Goal: Information Seeking & Learning: Check status

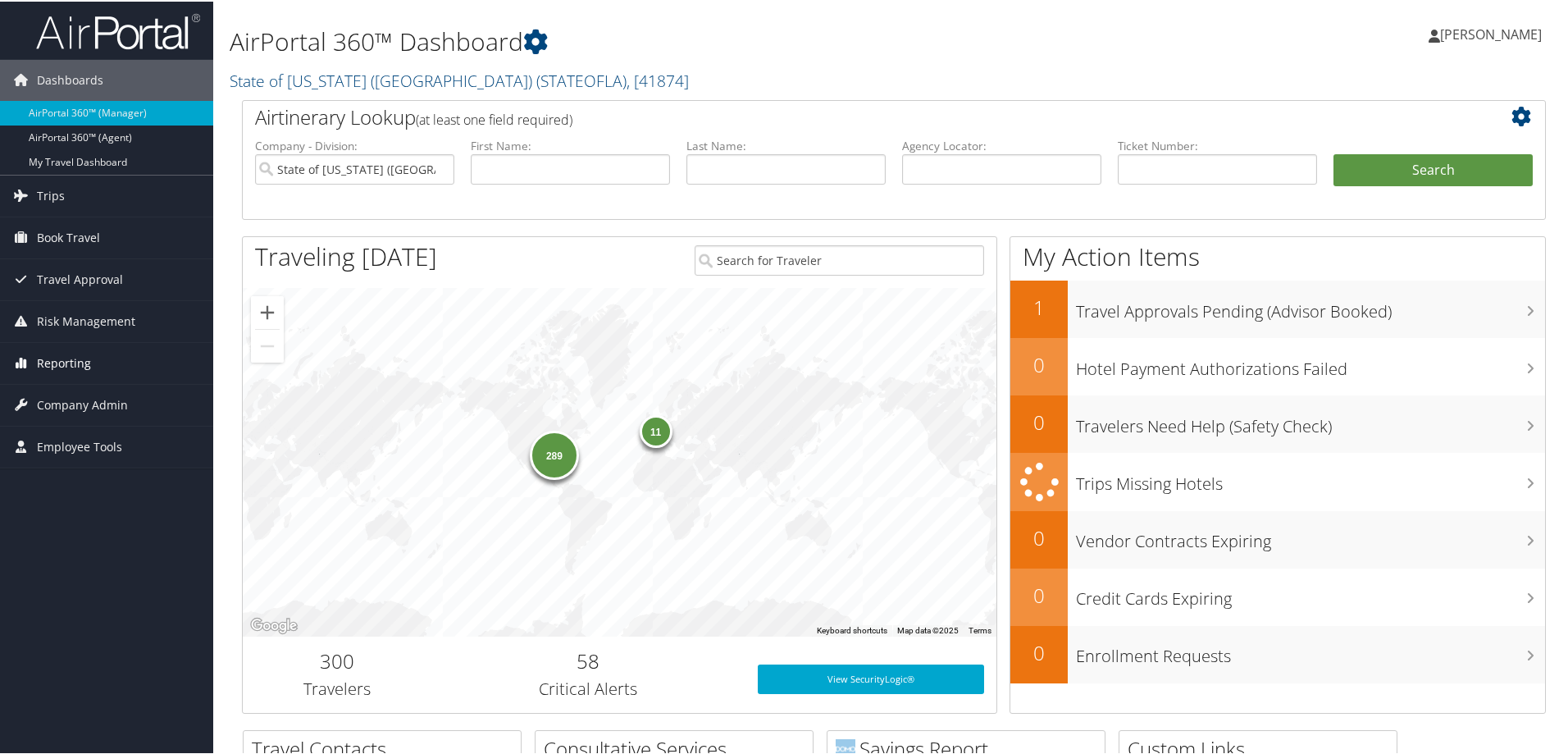
click at [67, 367] on span "Reporting" at bounding box center [64, 361] width 54 height 41
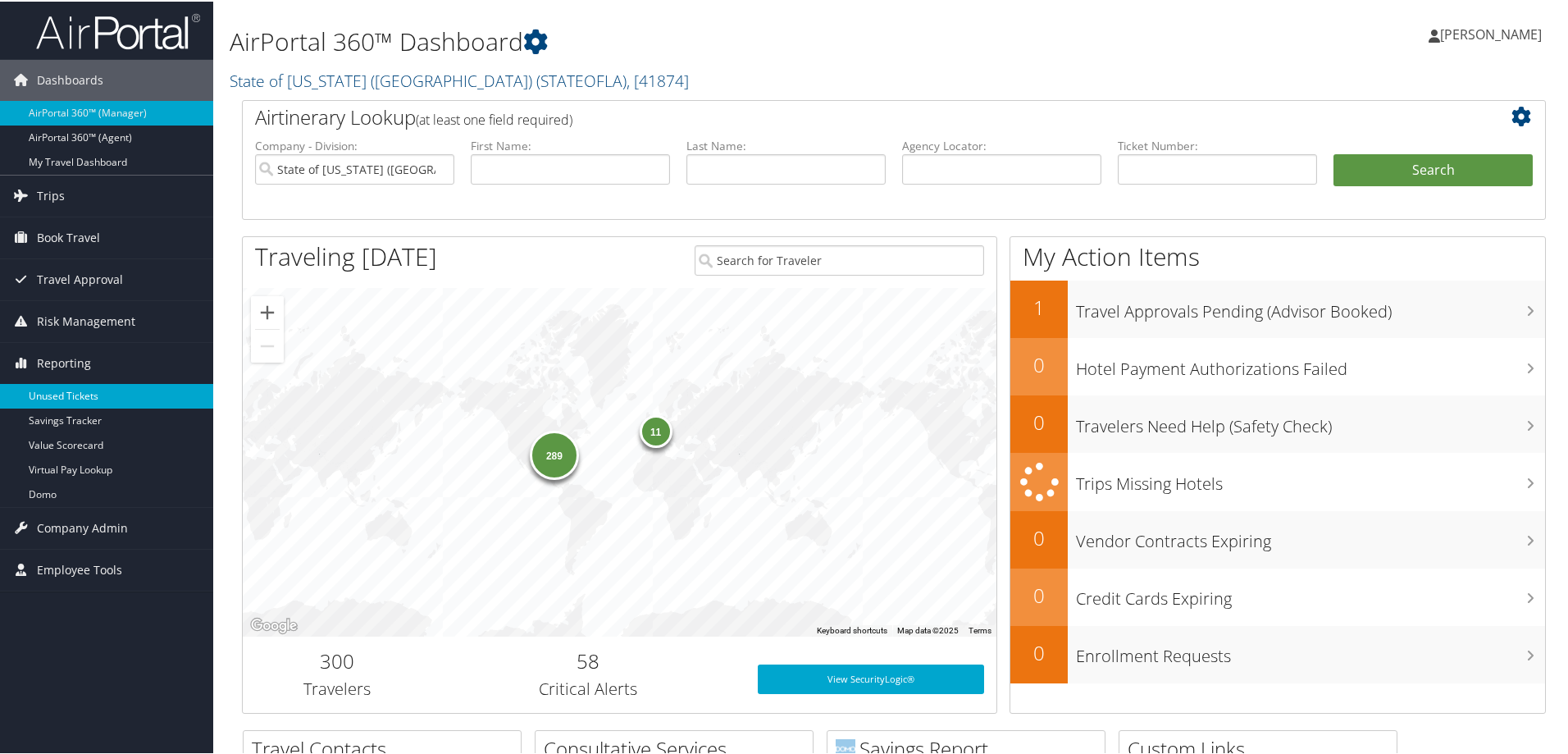
click at [71, 391] on link "Unused Tickets" at bounding box center [106, 394] width 213 height 24
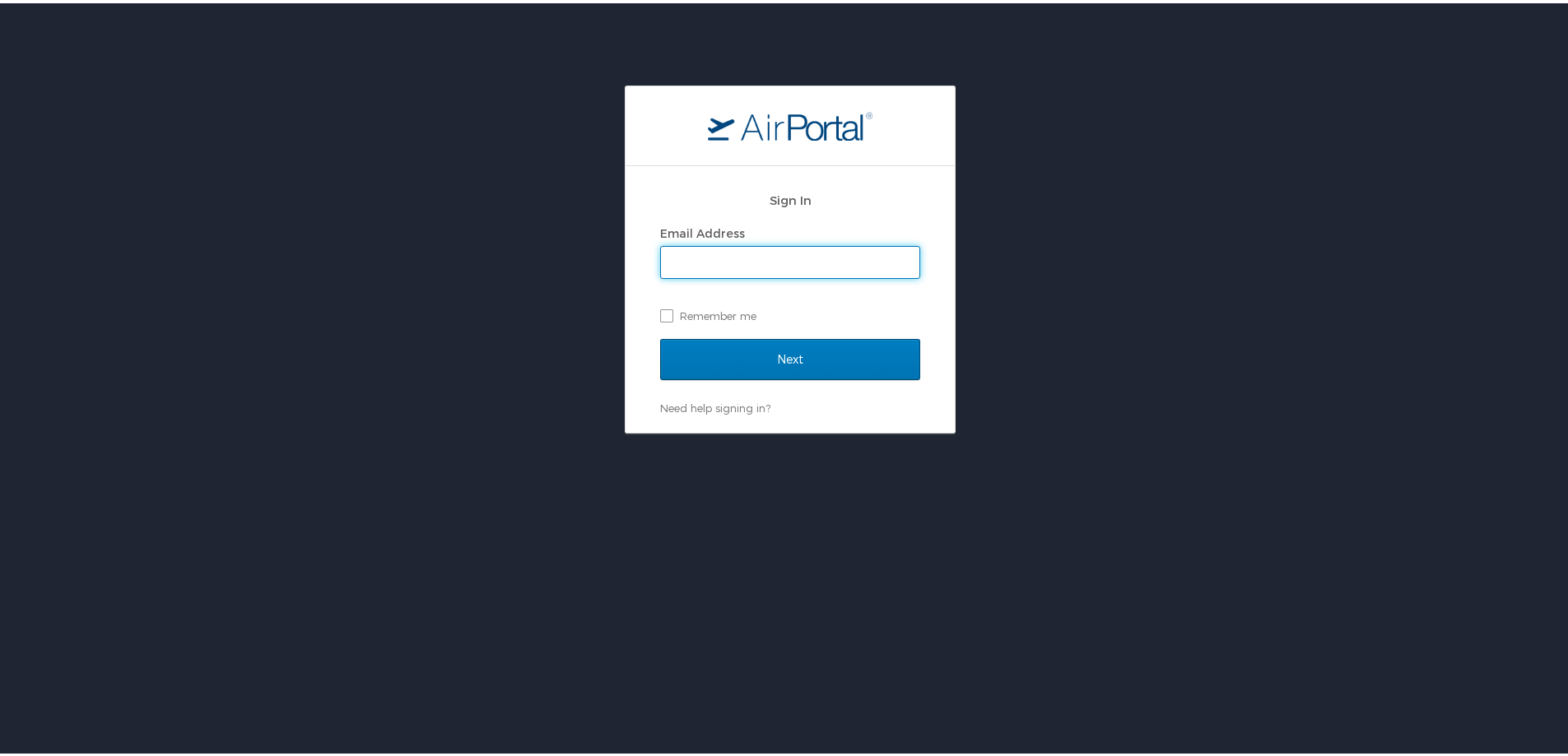
type input "[PERSON_NAME][EMAIL_ADDRESS][PERSON_NAME][DOMAIN_NAME]"
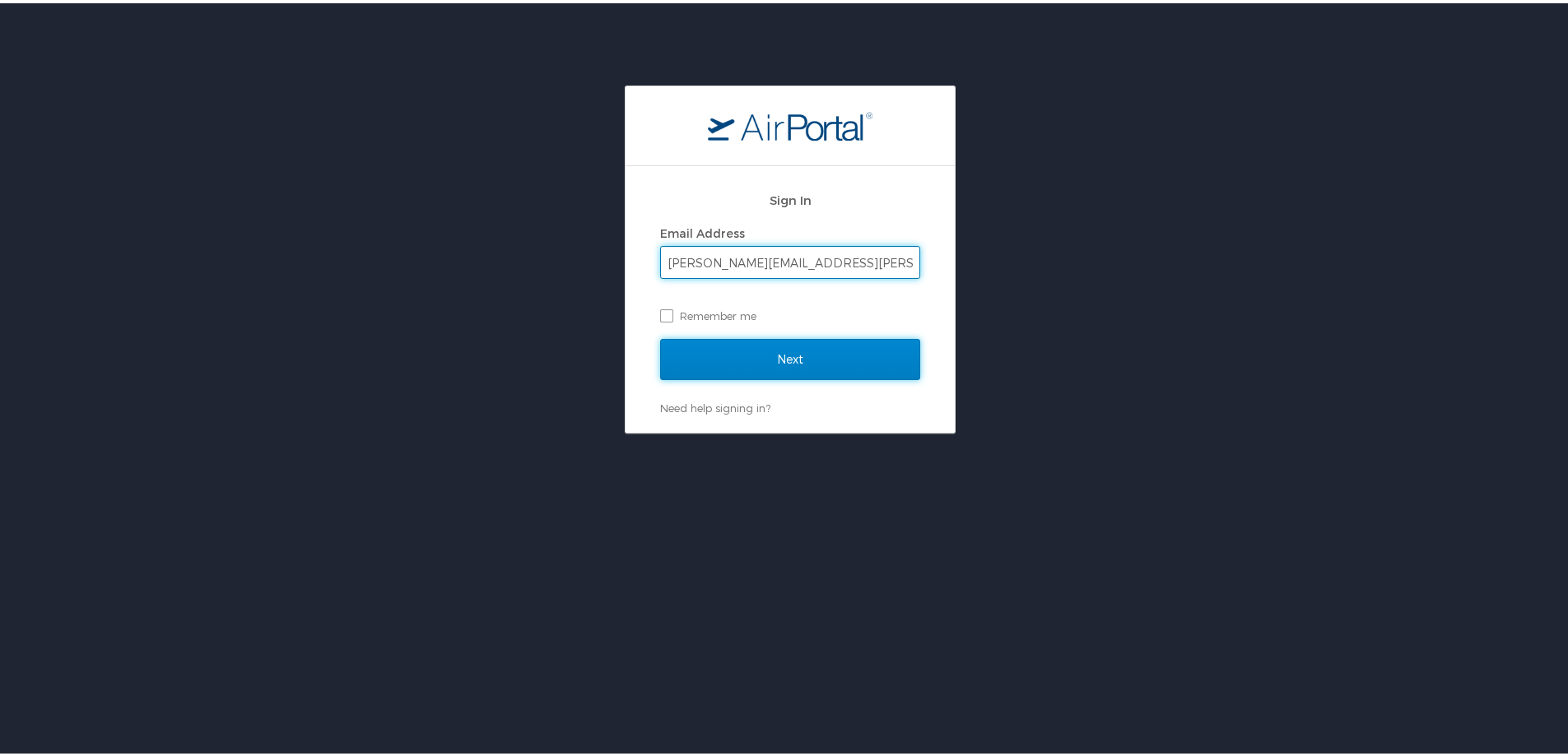
click at [807, 349] on input "Next" at bounding box center [791, 355] width 260 height 41
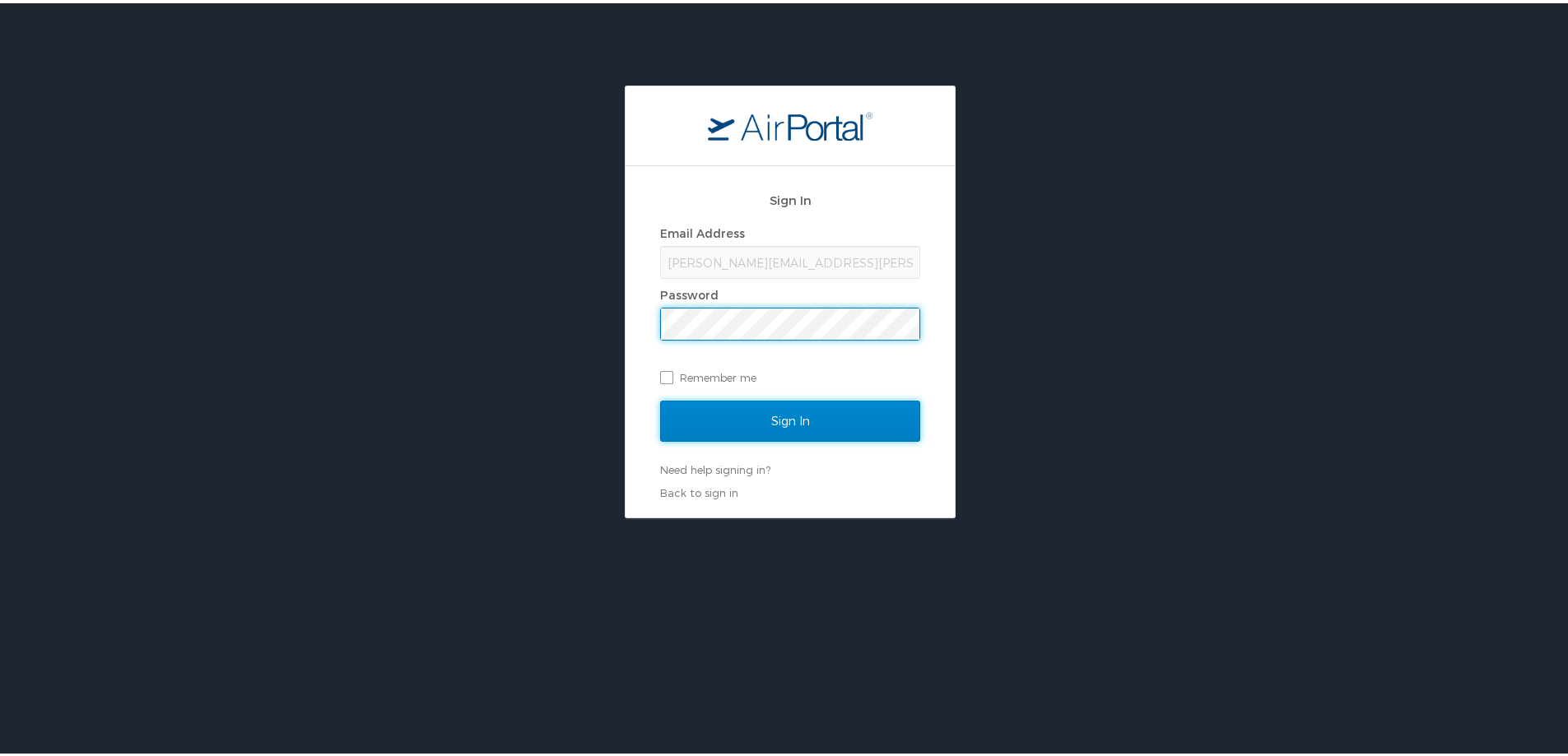
click at [819, 414] on input "Sign In" at bounding box center [791, 417] width 260 height 41
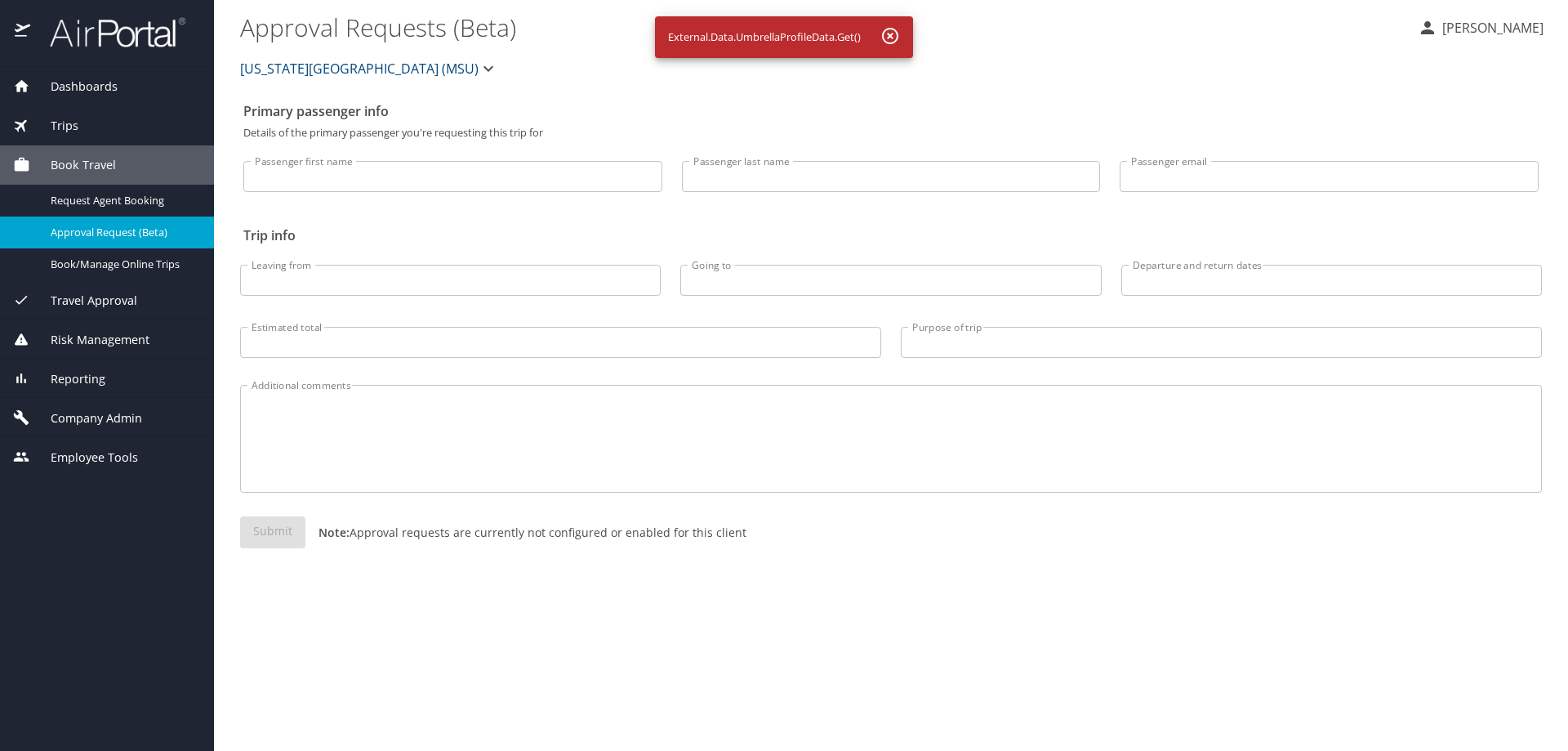
click at [75, 376] on span "Reporting" at bounding box center [68, 379] width 75 height 18
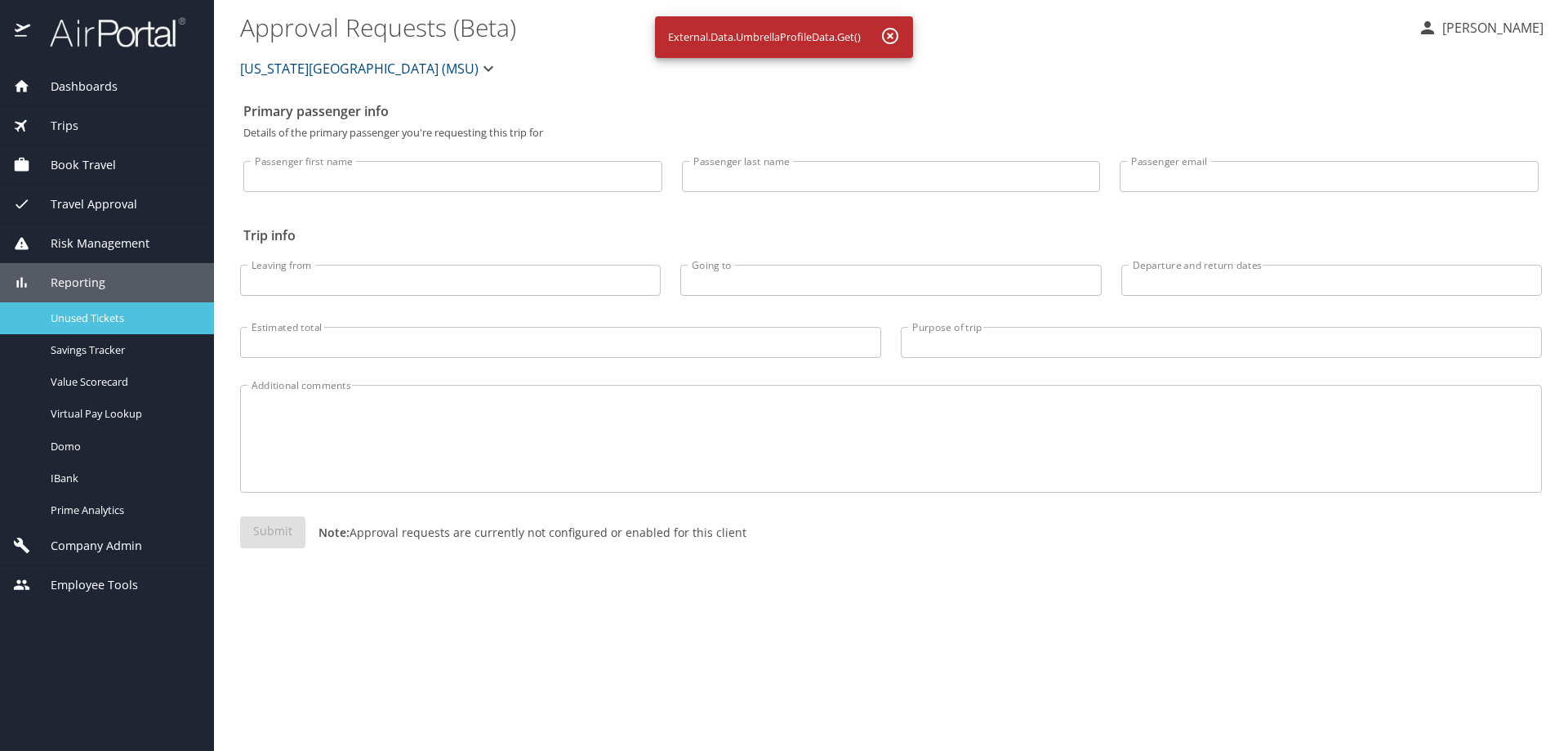
click at [93, 314] on span "Unused Tickets" at bounding box center [122, 318] width 144 height 16
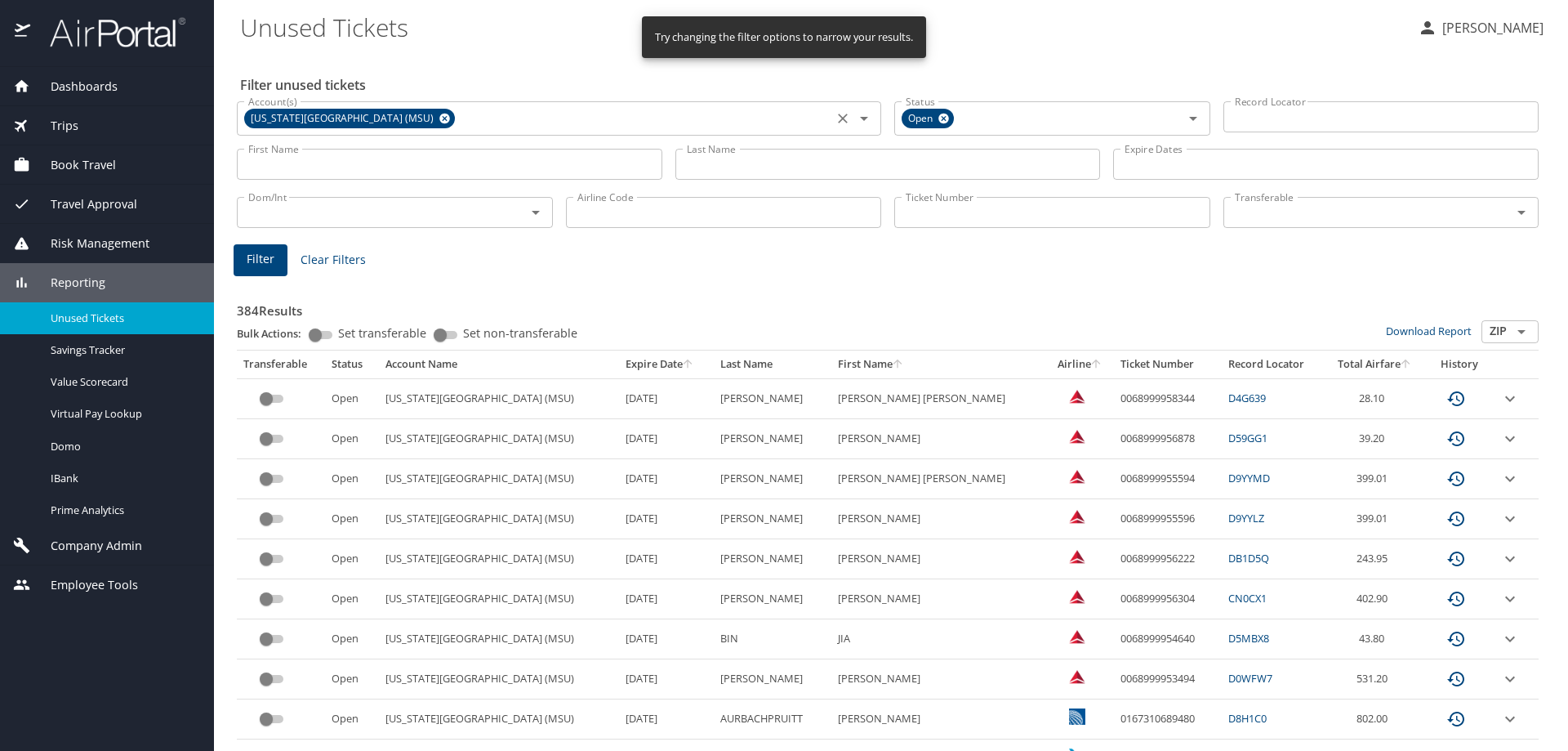
click at [439, 113] on icon at bounding box center [445, 118] width 12 height 18
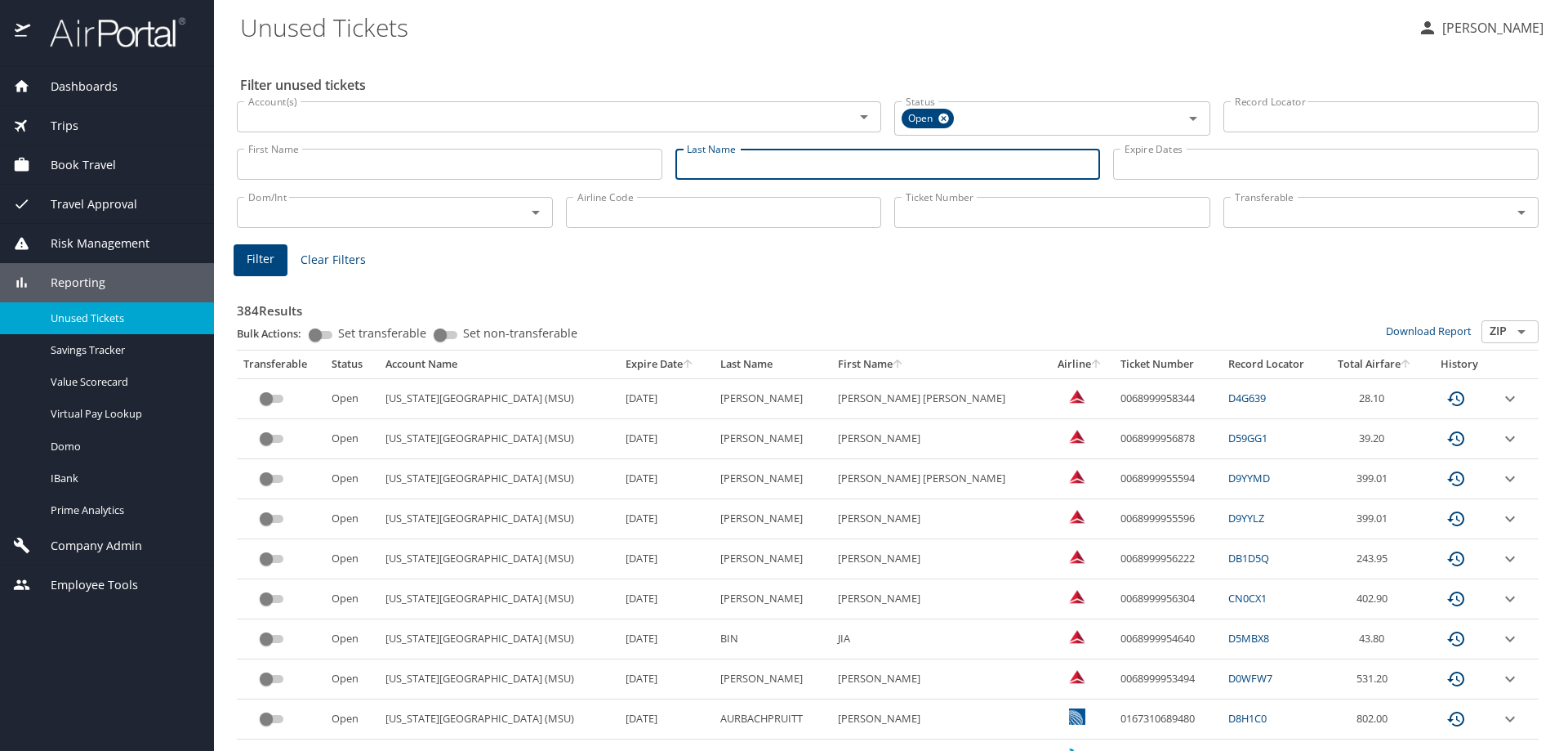
click at [726, 165] on input "Last Name" at bounding box center [888, 165] width 426 height 31
type input "girnius"
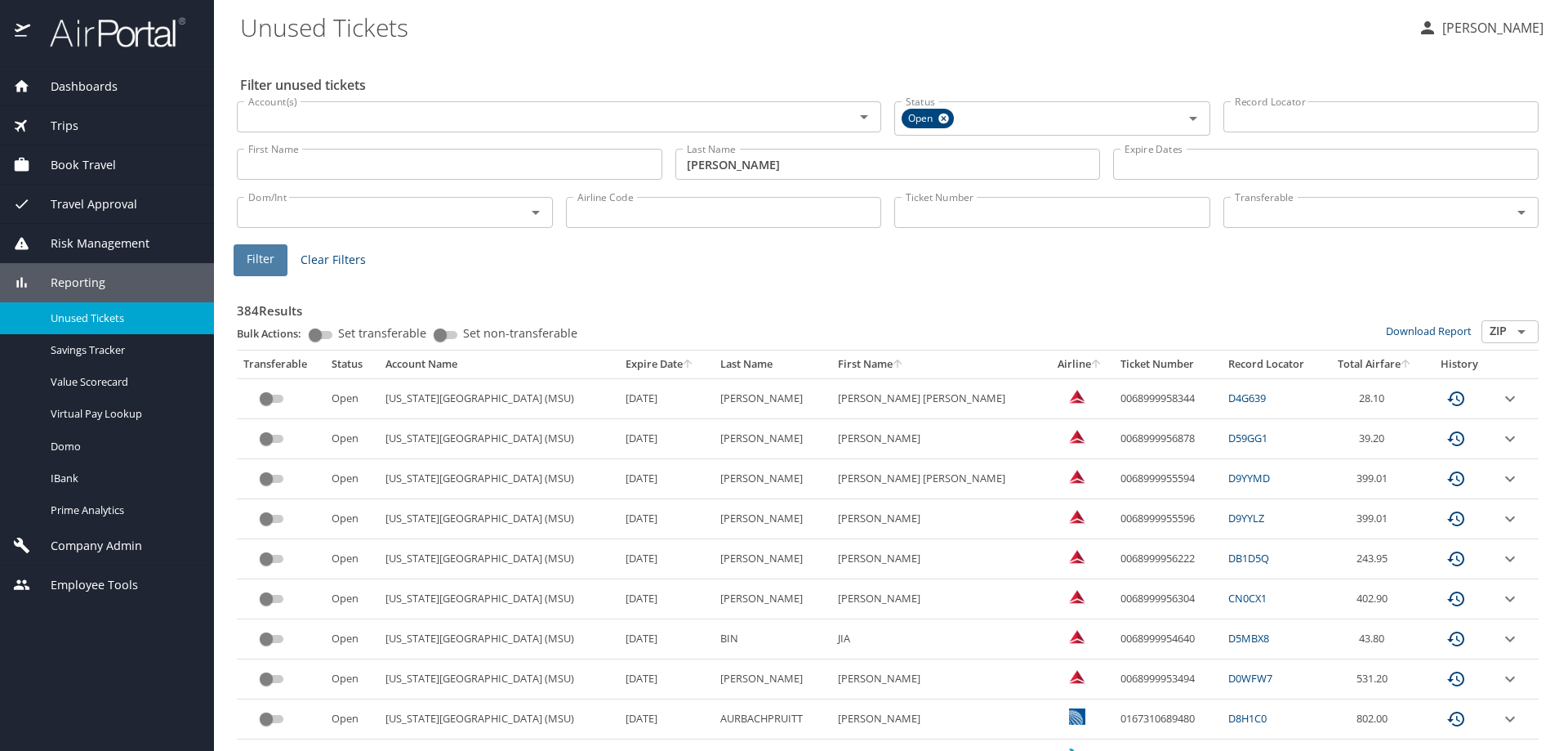
click at [262, 268] on span "Filter" at bounding box center [261, 259] width 28 height 21
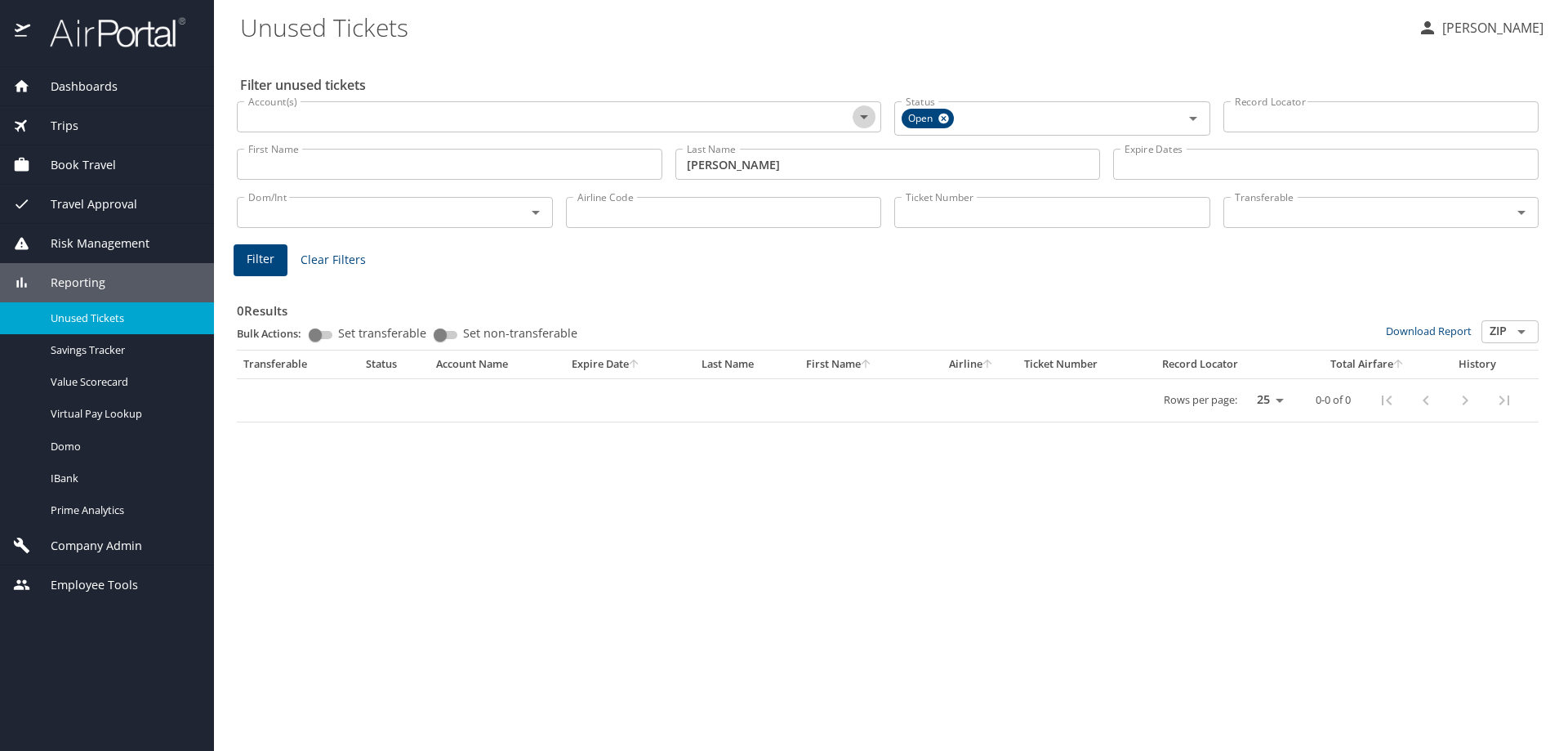
click at [857, 113] on icon "Open" at bounding box center [864, 116] width 20 height 20
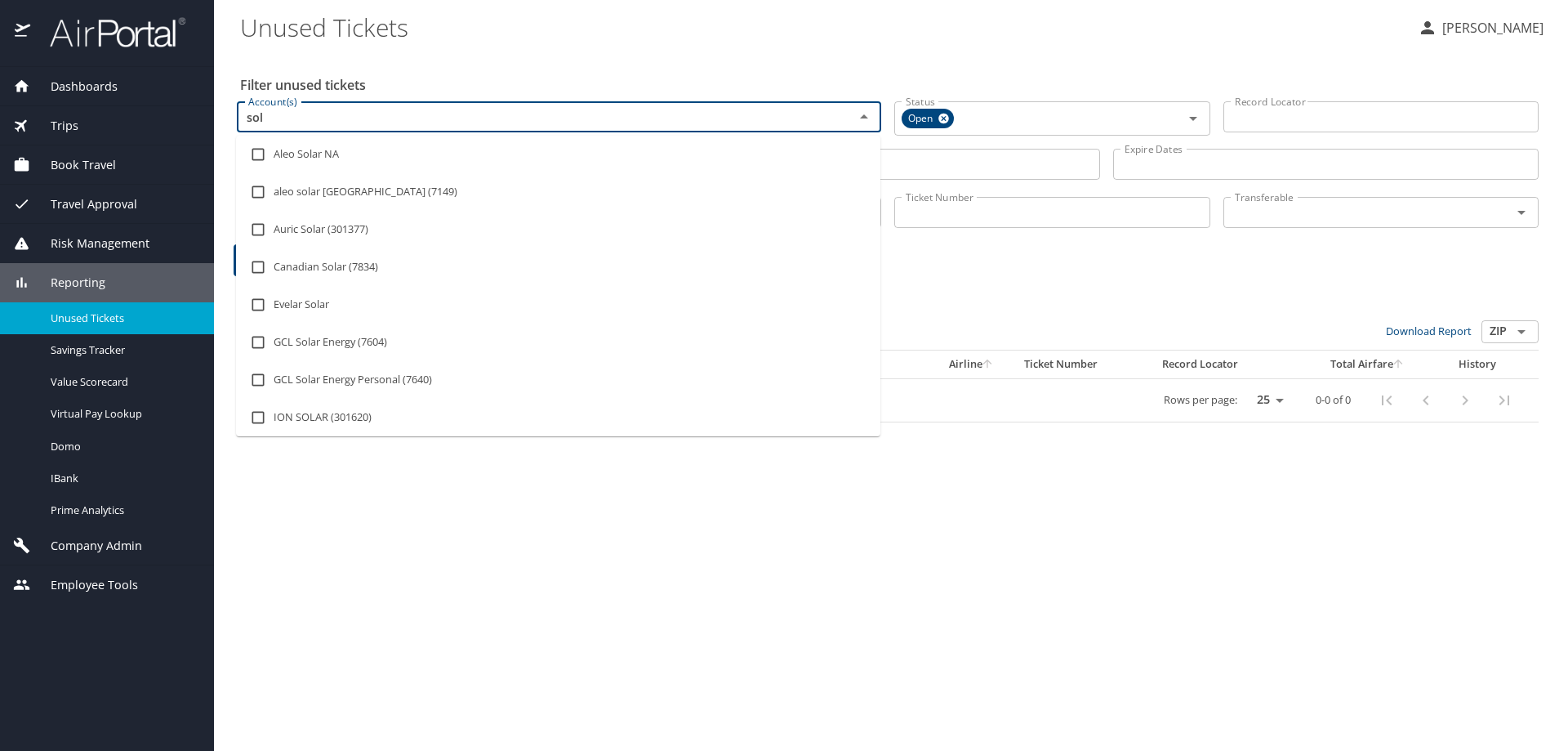
type input "sola"
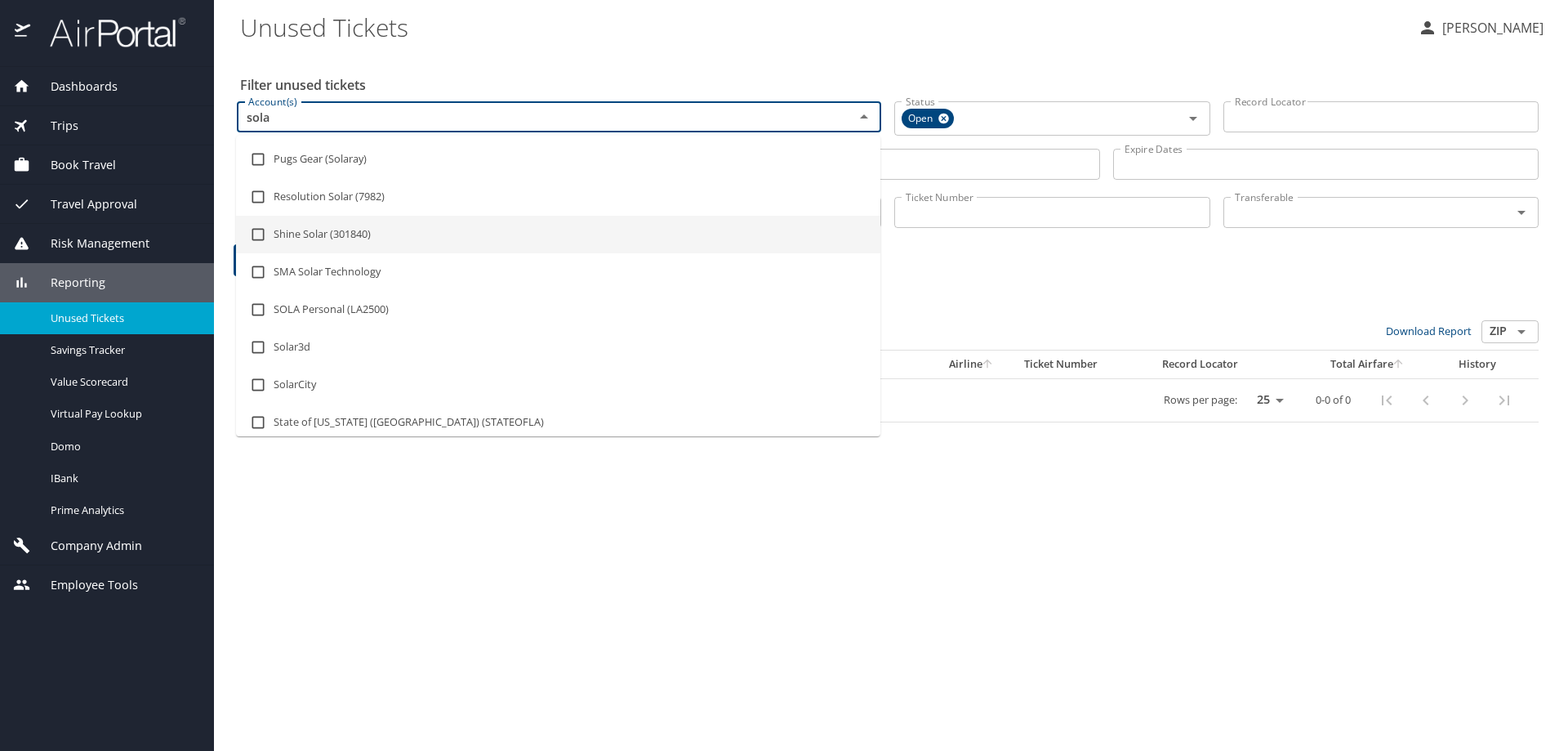
scroll to position [532, 0]
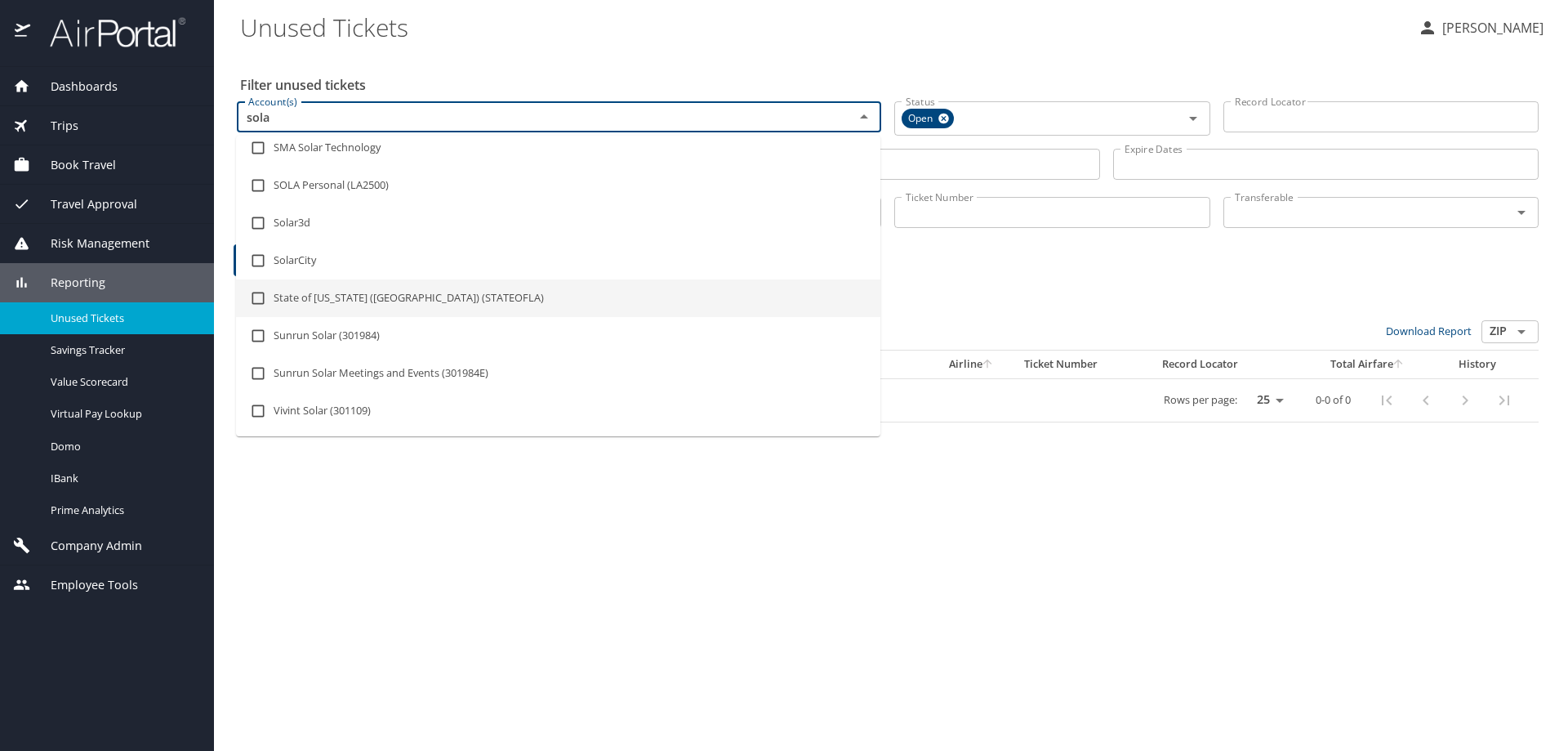
click at [715, 307] on li "State of Louisiana (SOLA) (STATEOFLA)" at bounding box center [558, 297] width 645 height 37
checkbox input "true"
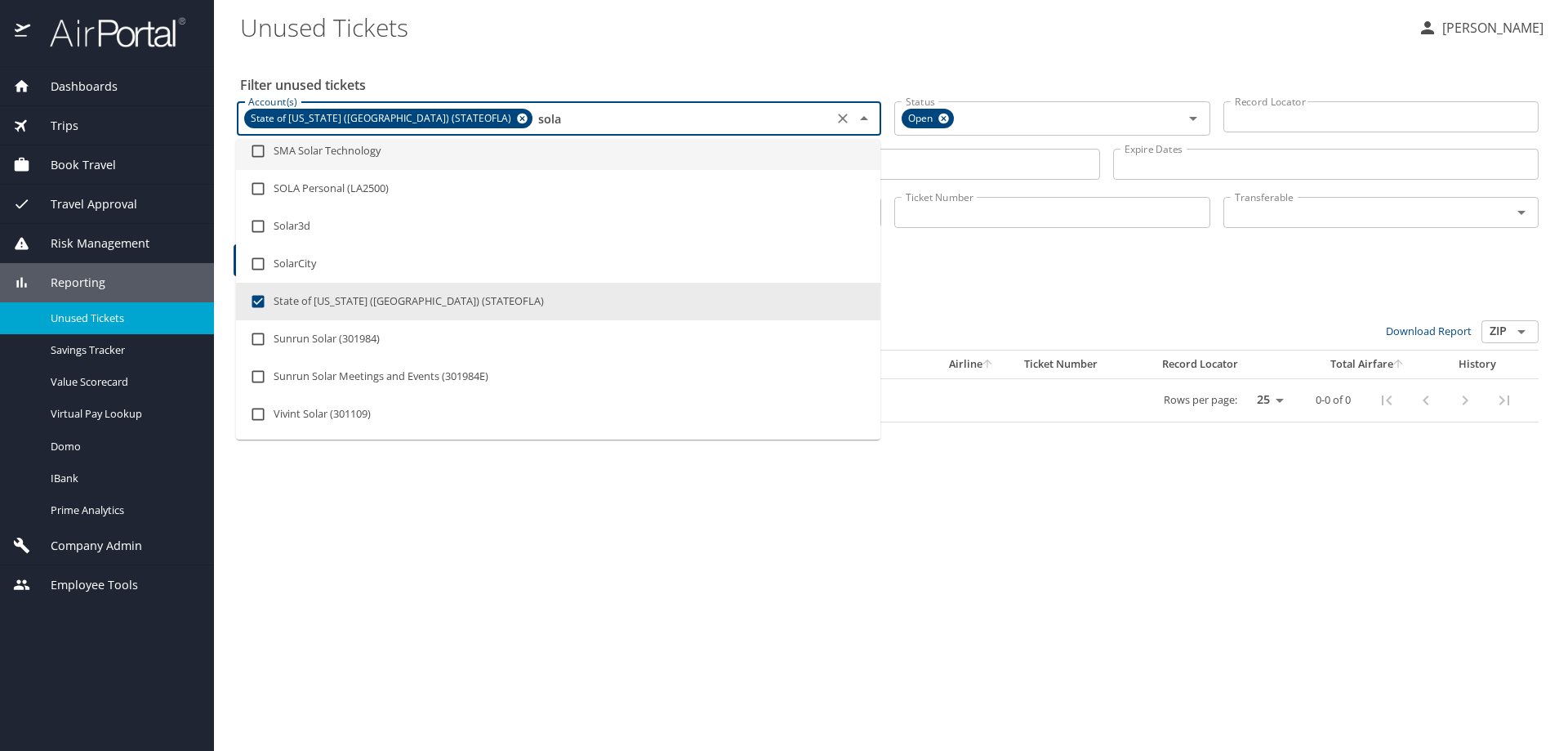
type input "sol"
checkbox input "false"
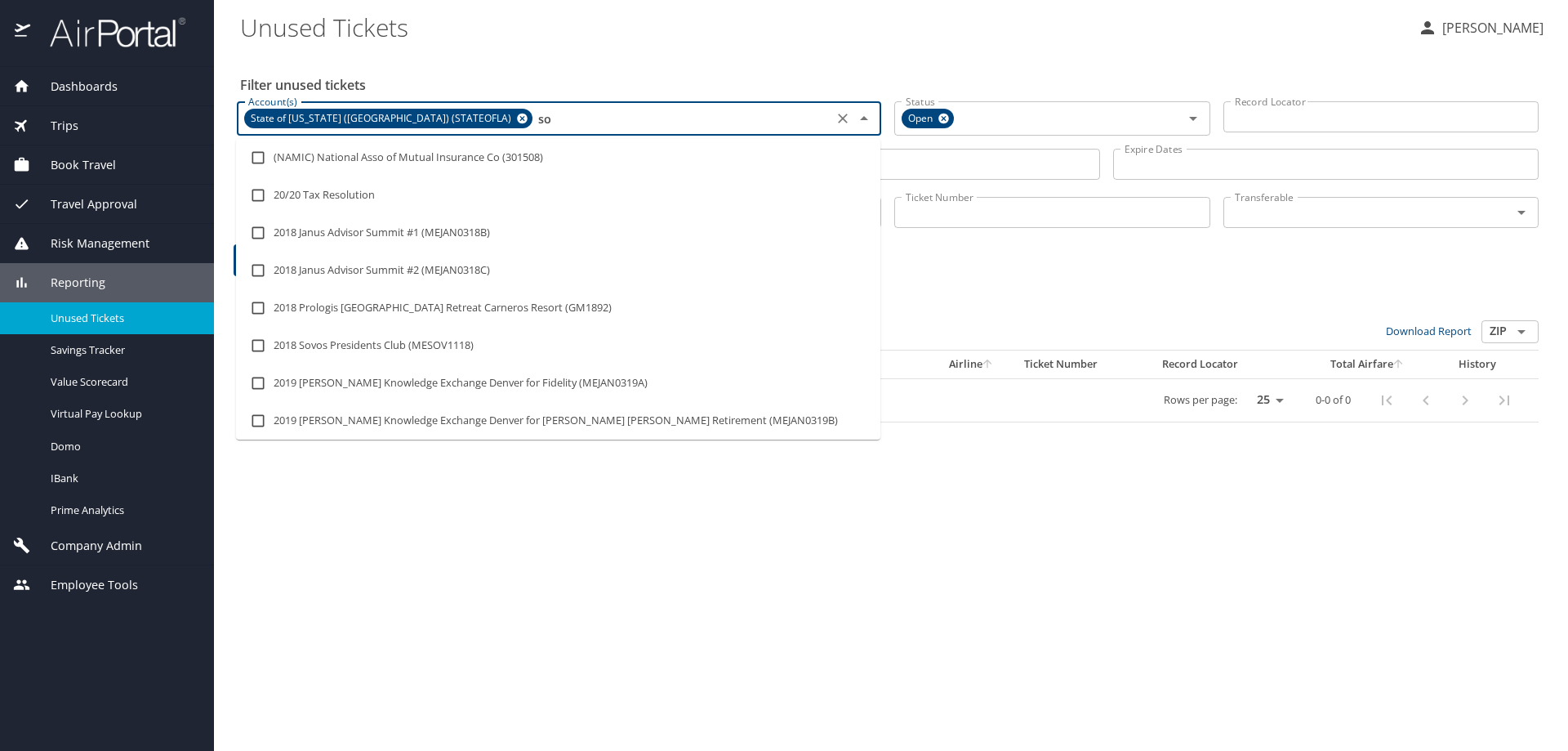
type input "s"
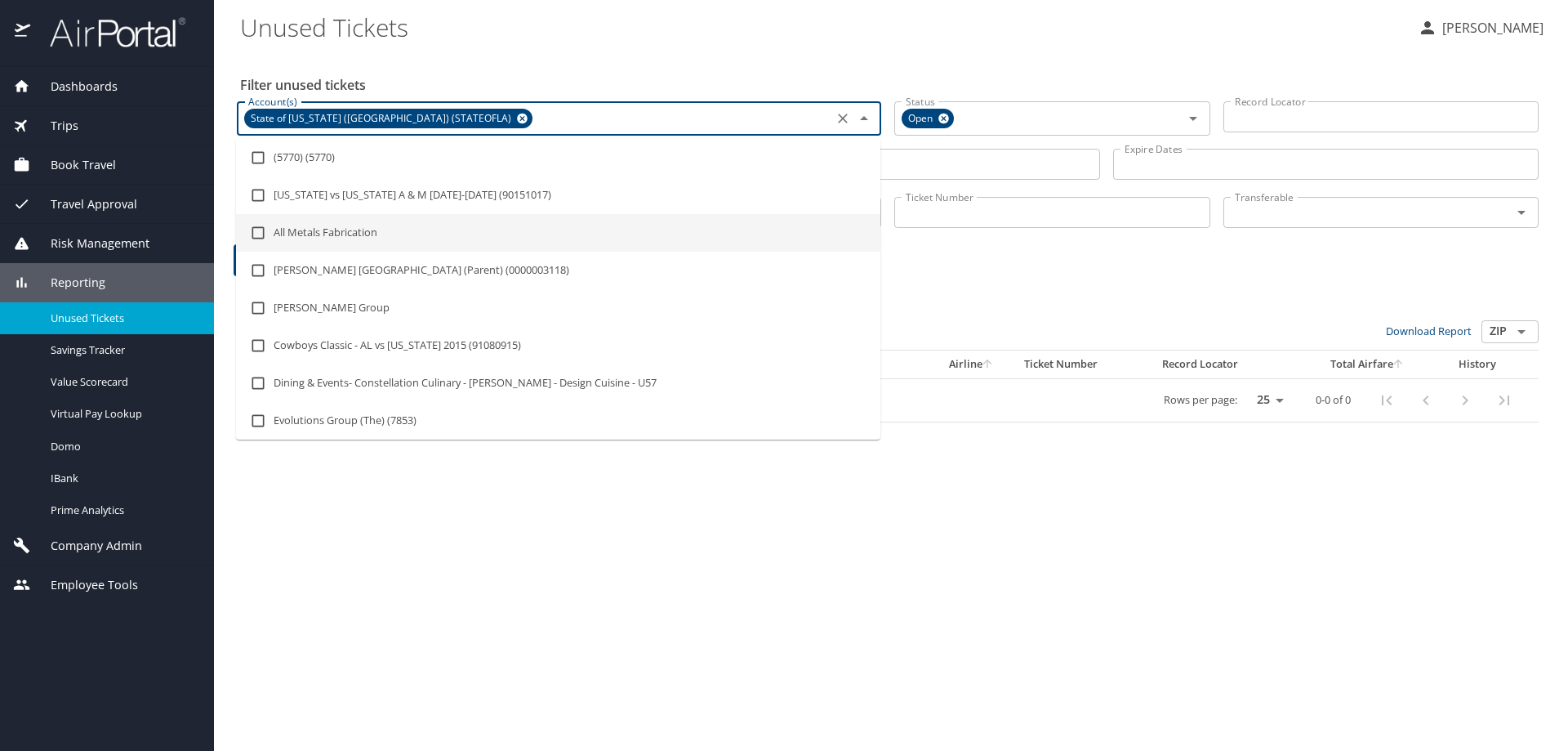
click at [959, 269] on div "0 Results Bulk Actions: Set transferable Set non-transferable Download Report Z…" at bounding box center [888, 348] width 1315 height 163
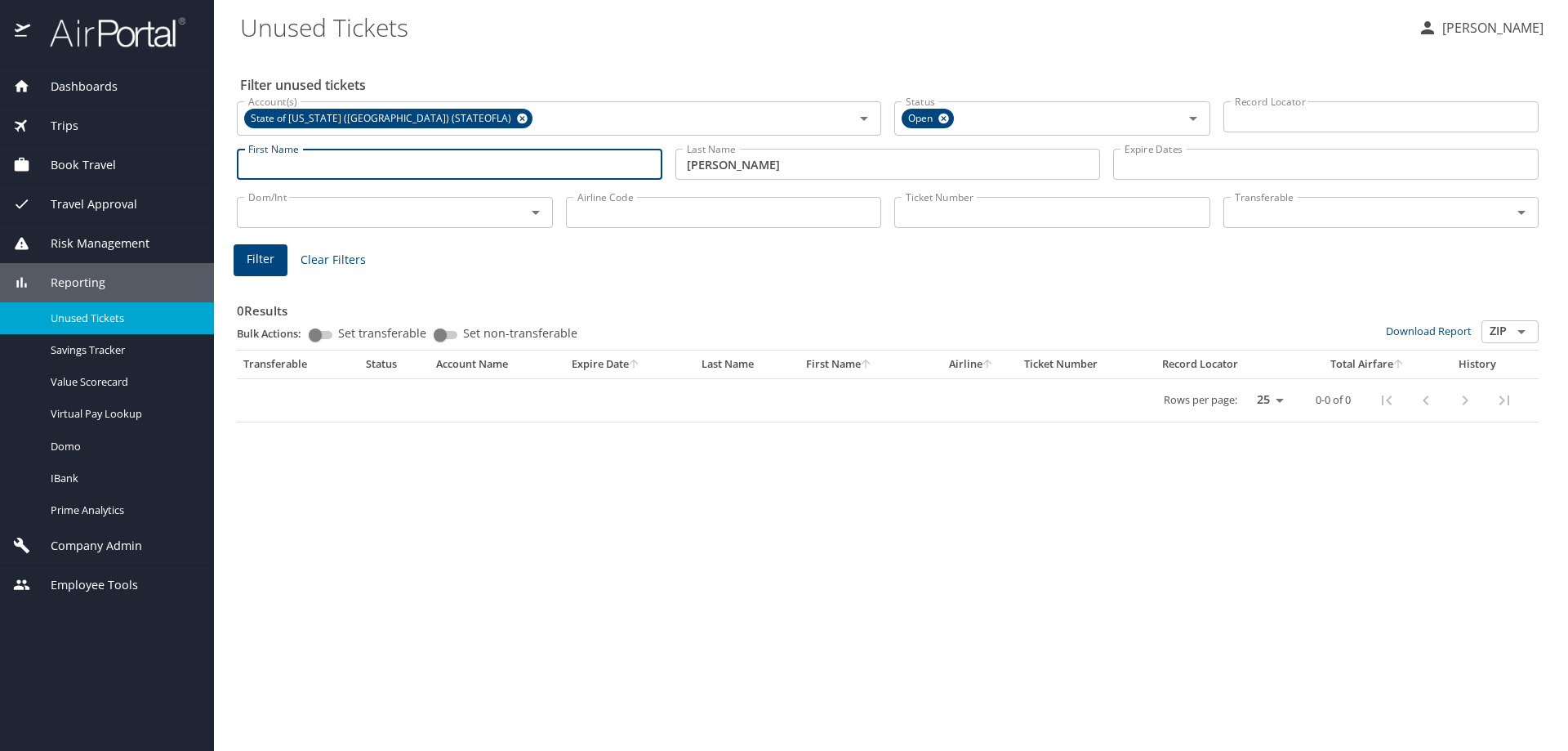
click at [412, 174] on input "First Name" at bounding box center [449, 165] width 426 height 31
click at [413, 168] on input "First Name" at bounding box center [449, 165] width 426 height 31
type input "andrea"
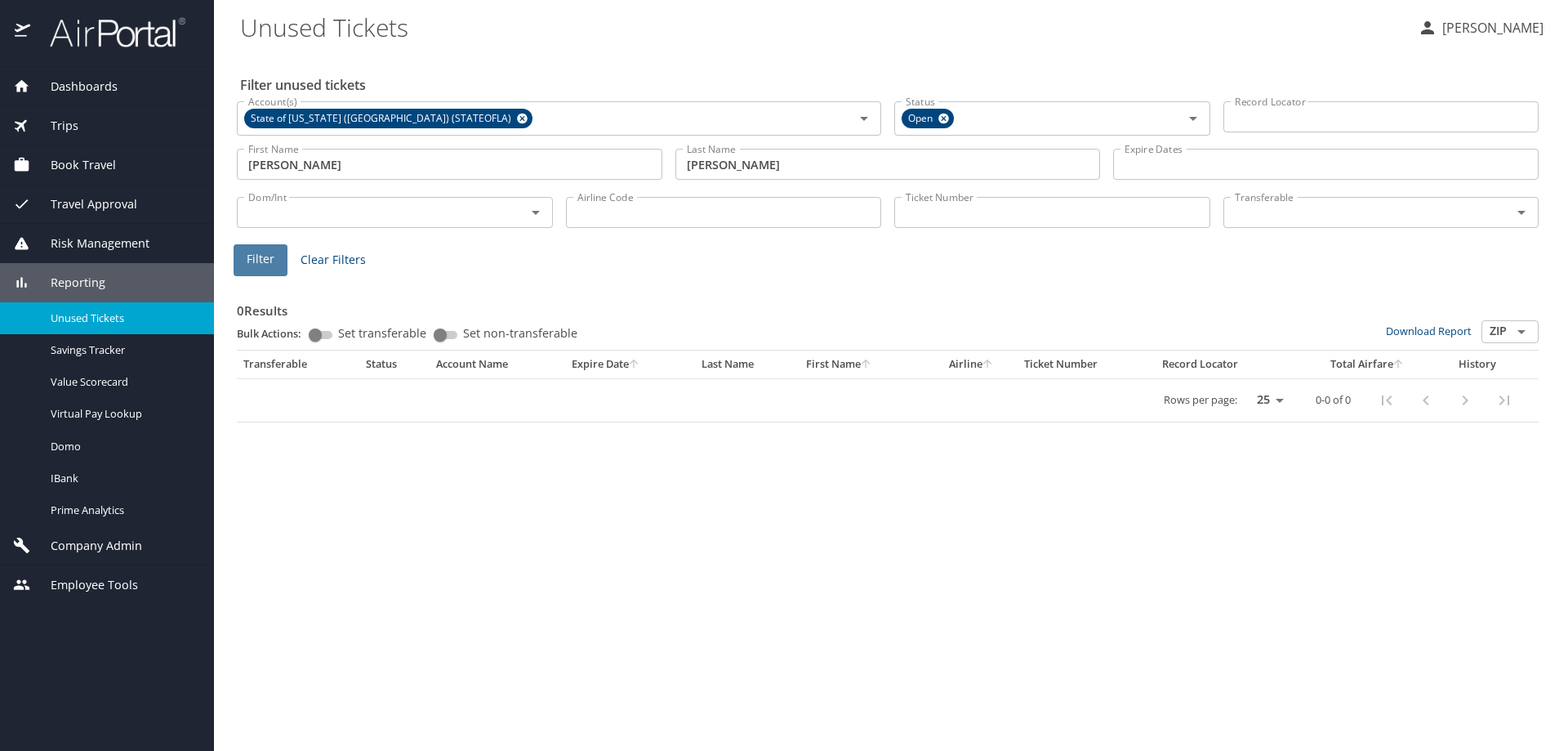
click at [275, 258] on button "Filter" at bounding box center [261, 260] width 54 height 32
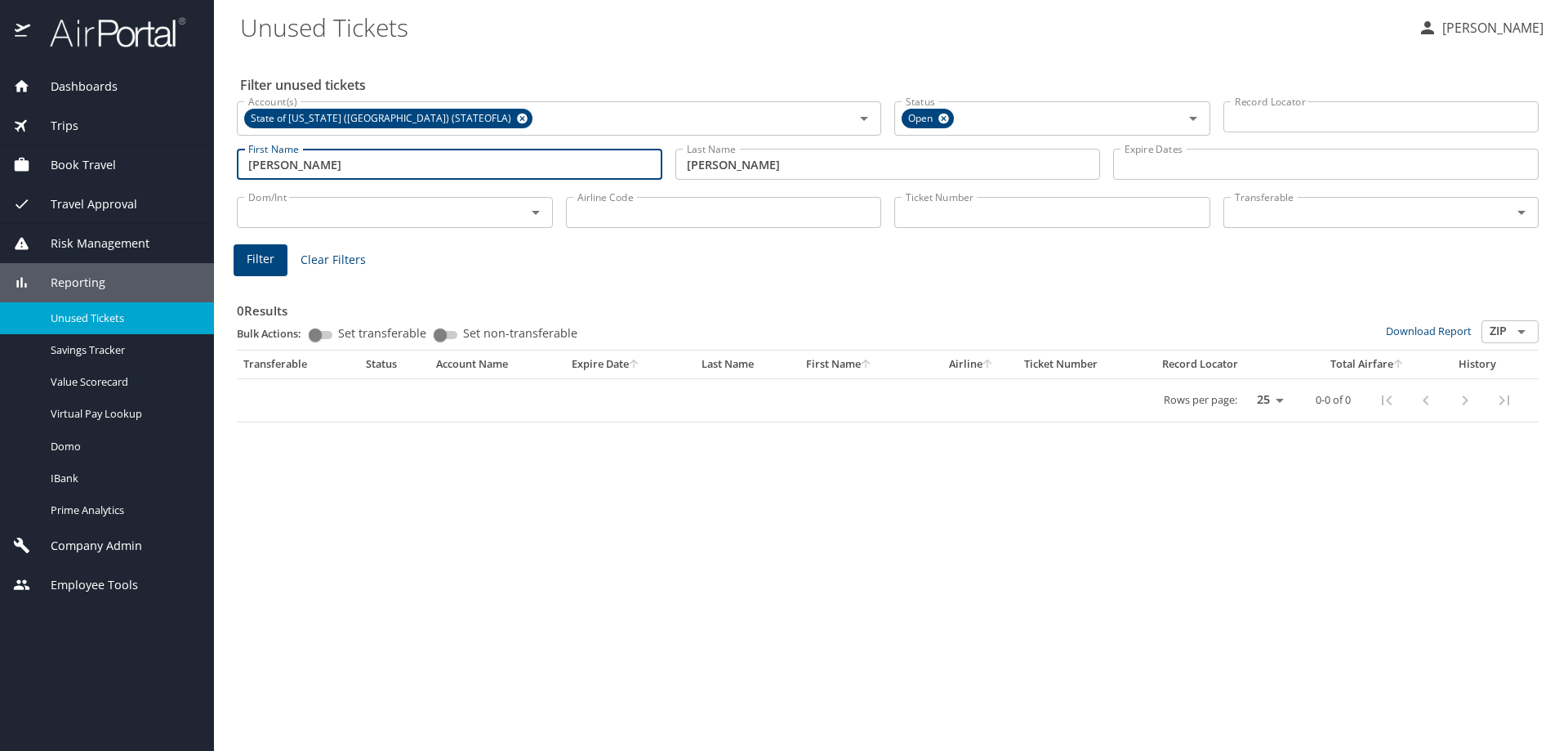
drag, startPoint x: 234, startPoint y: 168, endPoint x: 93, endPoint y: 174, distance: 141.1
click at [93, 173] on div "Dashboards AirPortal 360™ Manager AirPortal 360™ Agent My Travel Dashboard Trip…" at bounding box center [784, 376] width 1568 height 751
click at [249, 262] on span "Filter" at bounding box center [261, 259] width 28 height 21
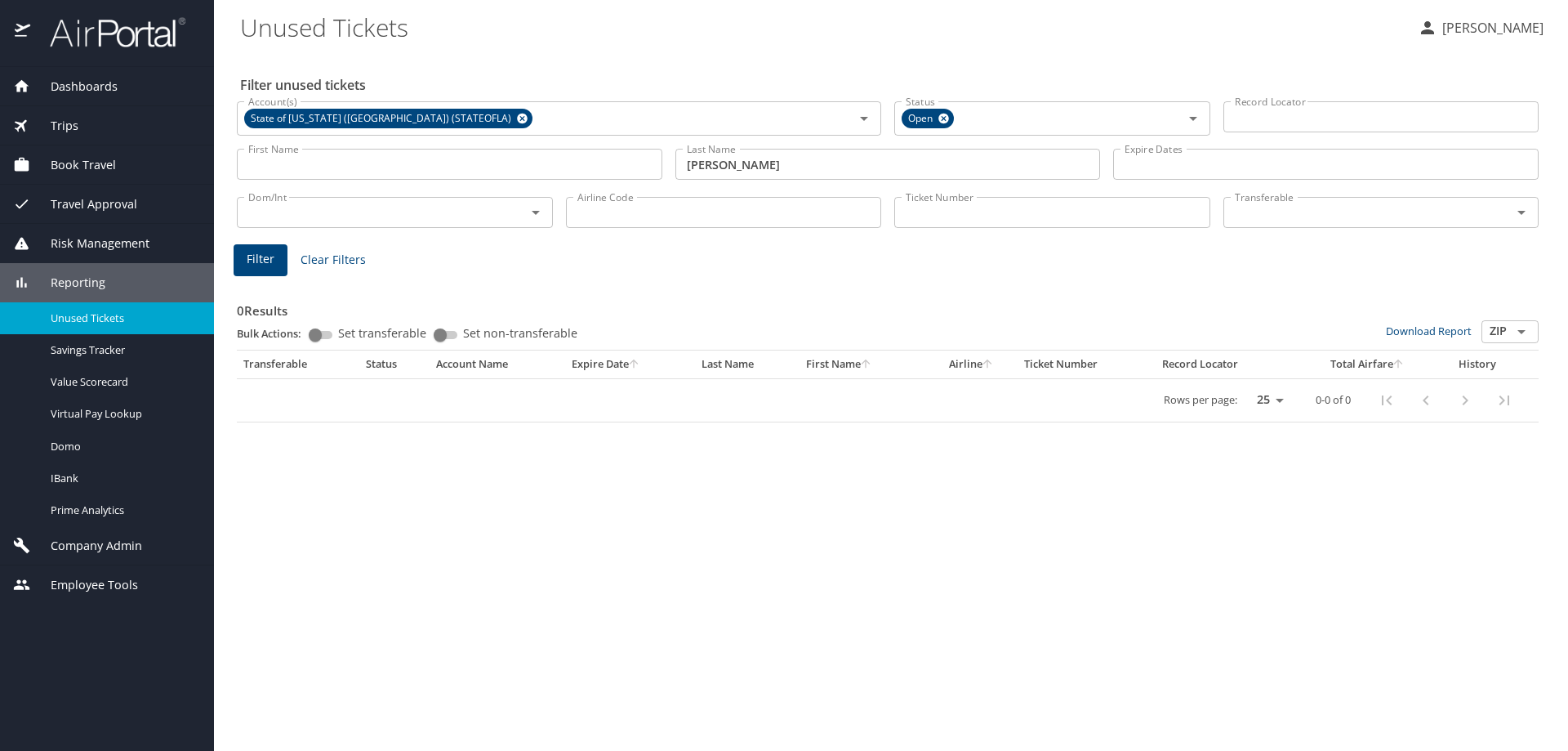
click at [912, 289] on div "0 Results Bulk Actions: Set transferable Set non-transferable Download Report Z…" at bounding box center [888, 350] width 1302 height 143
click at [920, 221] on input "Ticket Number" at bounding box center [1052, 212] width 316 height 31
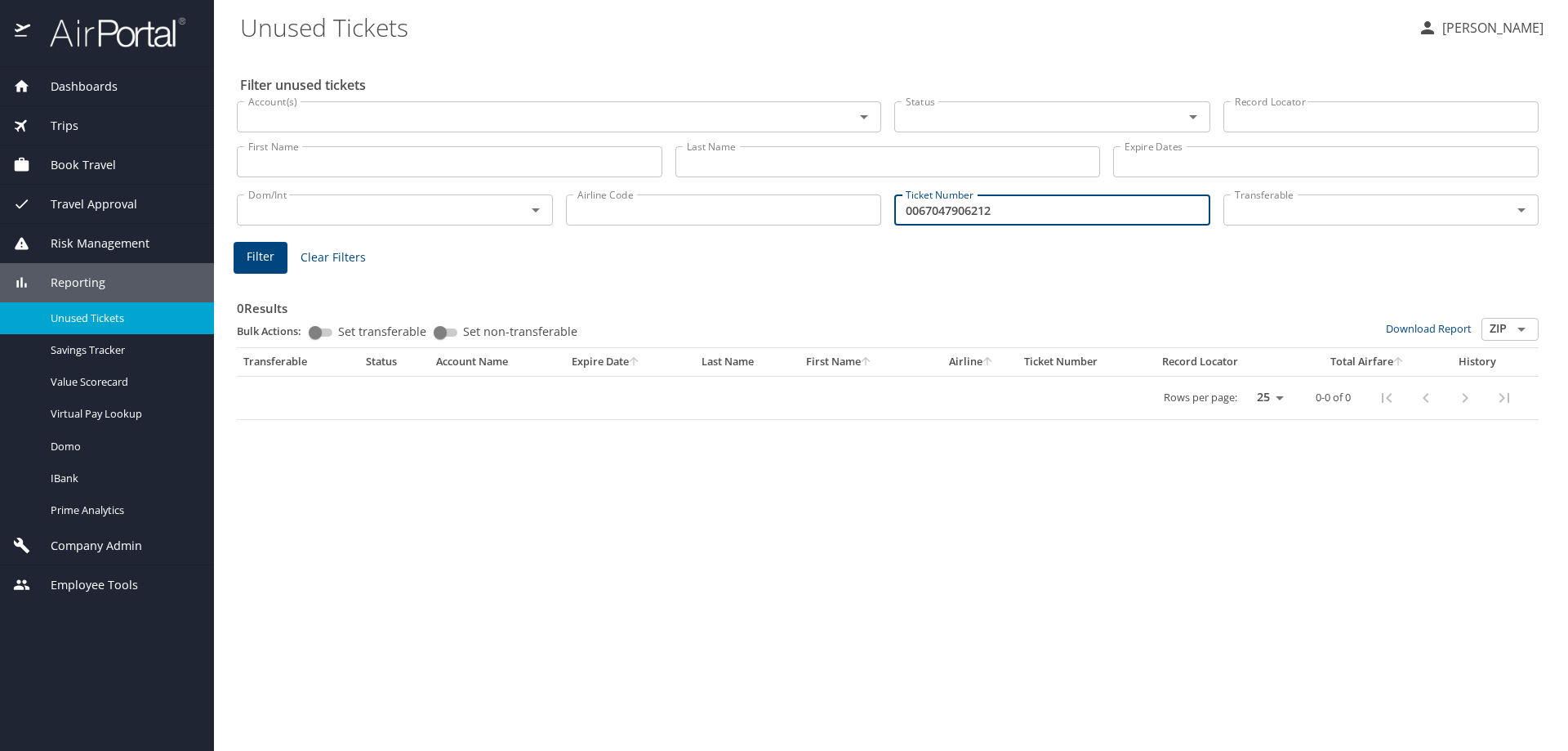
type input "0067047906212"
click at [274, 257] on button "Filter" at bounding box center [261, 258] width 54 height 32
